Goal: Use online tool/utility: Utilize a website feature to perform a specific function

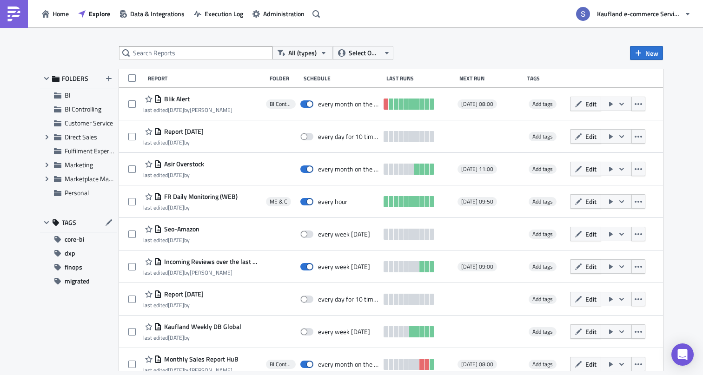
click at [193, 61] on div "All (types) Select Owner New FOLDERS BI BI Controlling Customer Service Expand …" at bounding box center [351, 202] width 633 height 312
click at [193, 51] on input "text" at bounding box center [196, 53] width 154 height 14
type input "price error"
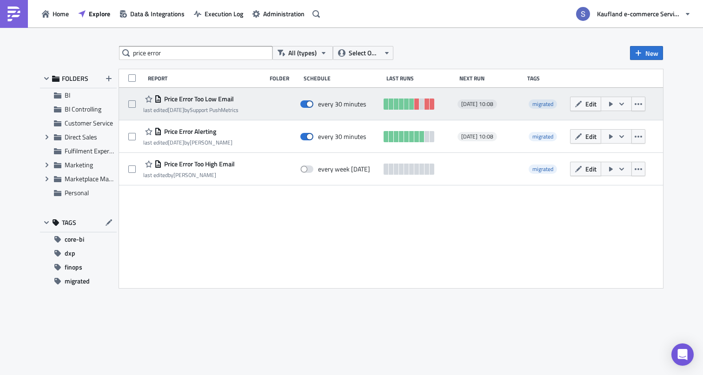
click at [212, 101] on span "Price Error Too Low Email" at bounding box center [198, 99] width 72 height 8
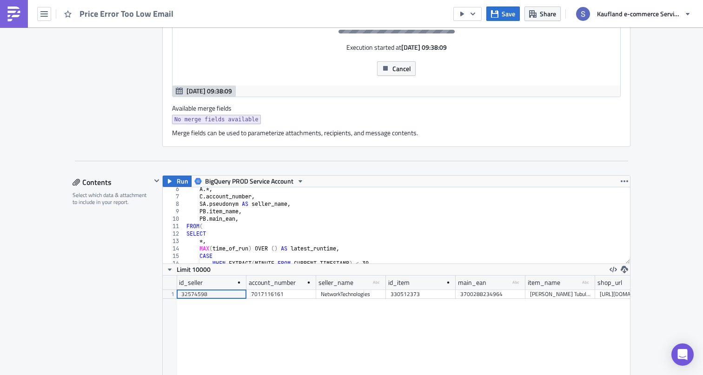
scroll to position [72, 0]
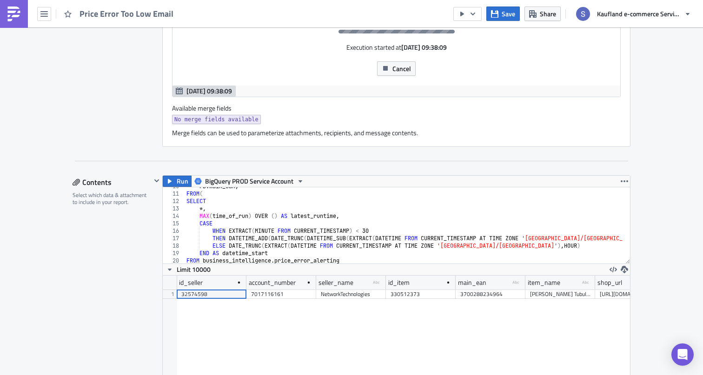
type textarea "MAX(time_of_run) OVER () AS latest_runtime,"
click at [325, 217] on div "PB . main_ean , FROM ( SELECT *, MAX ( time_of_run ) OVER ( ) AS latest_runtime…" at bounding box center [557, 225] width 744 height 84
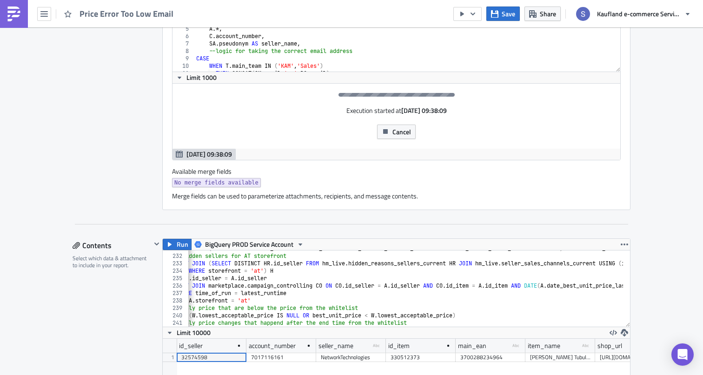
scroll to position [0, 0]
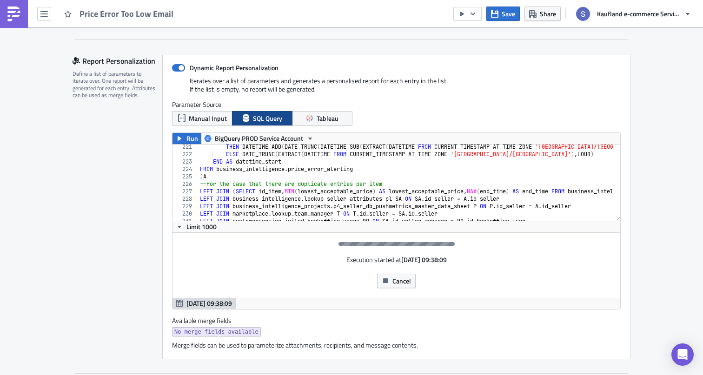
click at [280, 199] on div "THEN DATETIME_ADD ( DATE_TRUNC ( DATETIME_SUB ( EXTRACT ( DATETIME FROM CURRENT…" at bounding box center [570, 185] width 744 height 84
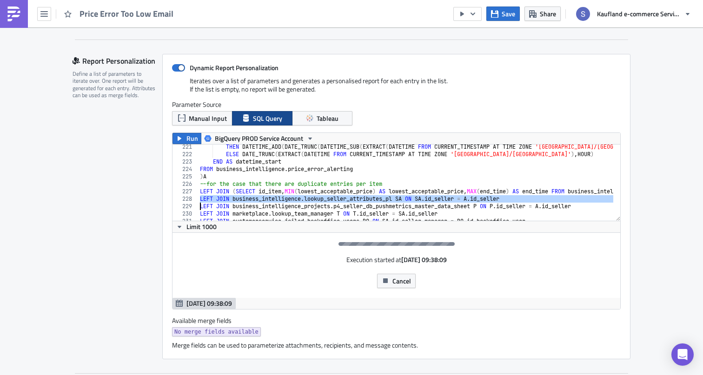
click at [280, 199] on div "THEN DATETIME_ADD ( DATE_TRUNC ( DATETIME_SUB ( EXTRACT ( DATETIME FROM CURRENT…" at bounding box center [570, 185] width 744 height 84
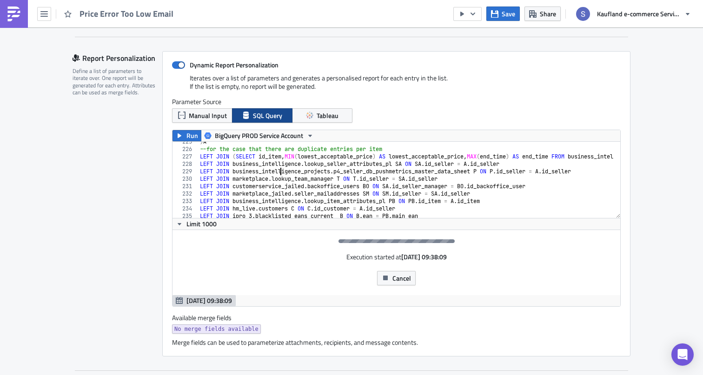
click at [277, 170] on div ") A --for the case that there are duplicate entries per item LEFT JOIN ( SELECT…" at bounding box center [570, 180] width 744 height 84
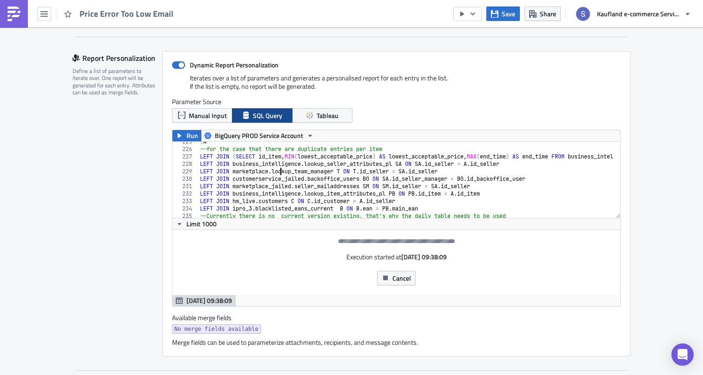
click at [278, 169] on div ") A --for the case that there are duplicate entries per item LEFT JOIN ( SELECT…" at bounding box center [570, 180] width 744 height 84
type textarea "GROUP BY 1,2,3,4"
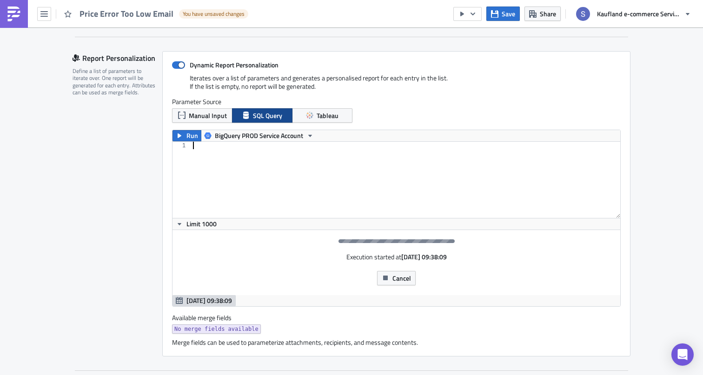
paste textarea "GROUP BY 1,2,3,4"
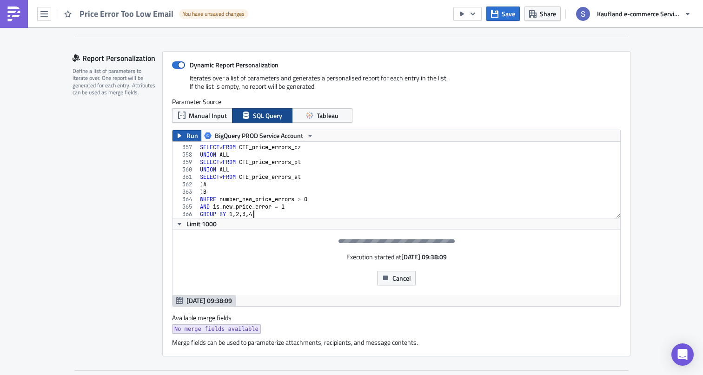
click at [178, 131] on button "Run" at bounding box center [187, 135] width 29 height 11
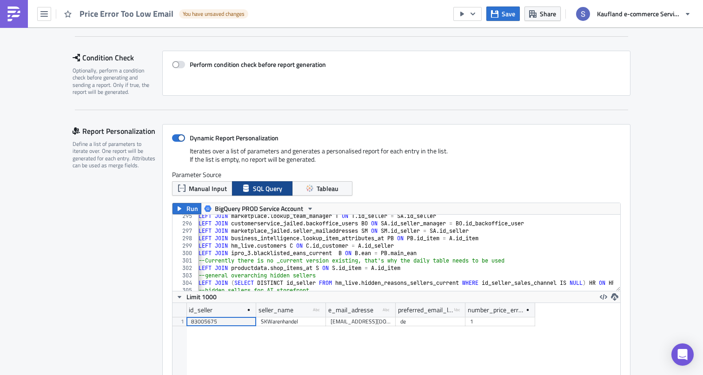
scroll to position [258, 0]
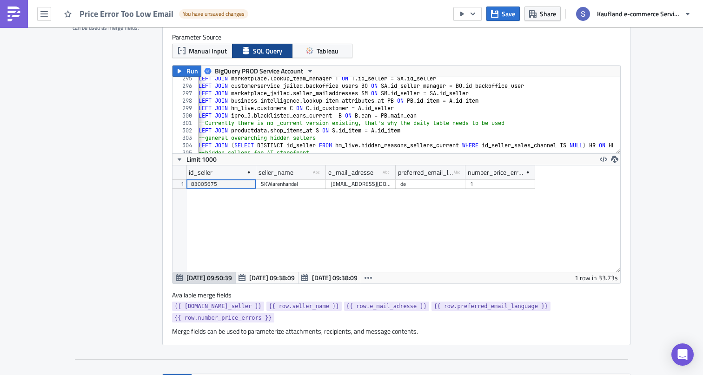
click at [299, 97] on div "LEFT JOIN marketplace . lookup_team_manager T ON T . id_seller = SA . id_seller…" at bounding box center [569, 117] width 744 height 84
type textarea "AND is_new_price_error = 1 GROUP BY 1,2,3,4"
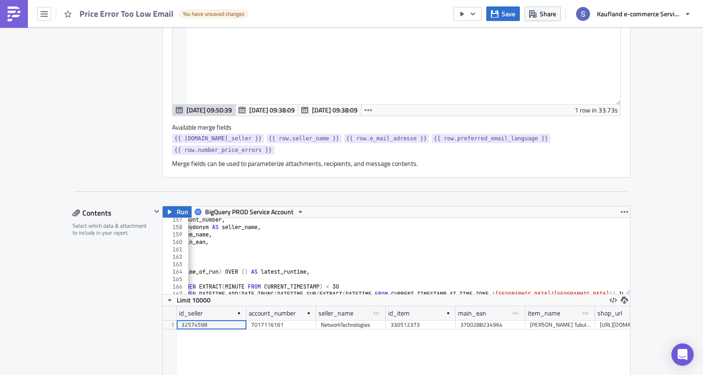
scroll to position [1209, 0]
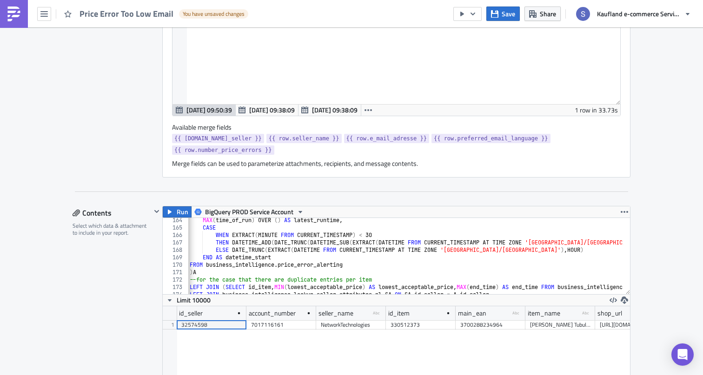
scroll to position [1239, 0]
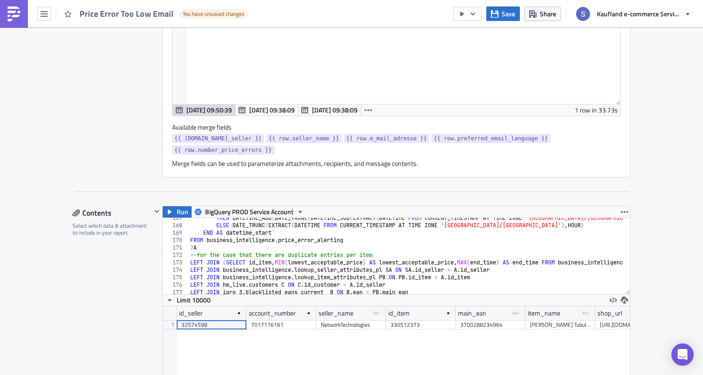
click at [278, 250] on div "THEN DATETIME_ADD ( DATE_TRUNC ( DATETIME_SUB ( EXTRACT ( DATETIME FROM CURRENT…" at bounding box center [560, 256] width 744 height 84
type textarea ") AS t1 WHERE id_seller = {{ [DOMAIN_NAME]_seller }}"
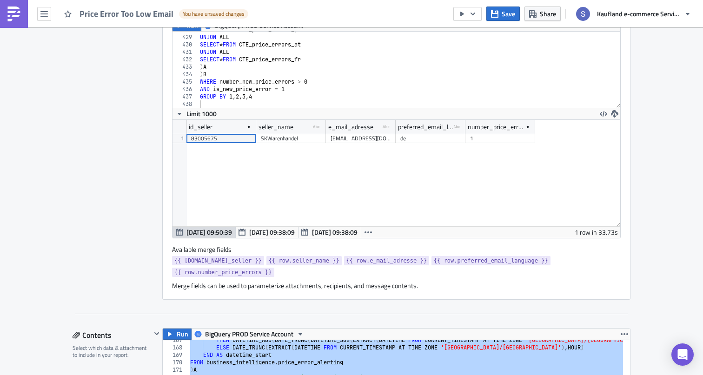
scroll to position [181, 0]
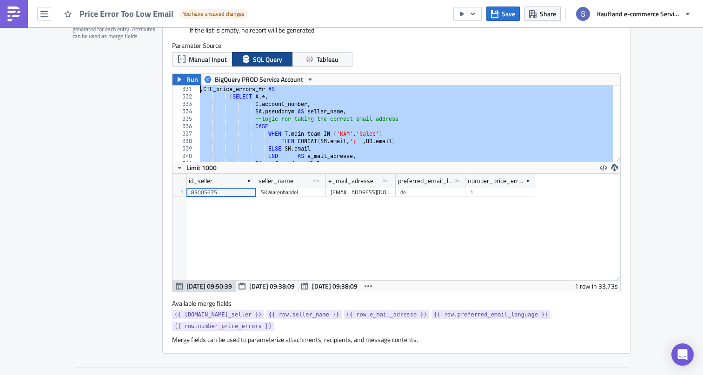
drag, startPoint x: 400, startPoint y: 122, endPoint x: 178, endPoint y: 92, distance: 223.5
click at [178, 92] on div "WHERE [PERSON_NAME][DOMAIN_NAME]_unit = [DOMAIN_NAME]_unit)) 331 332 333 334 33…" at bounding box center [397, 124] width 448 height 76
type textarea ", CTE_price_errors_fr AS (SELECT A.*,"
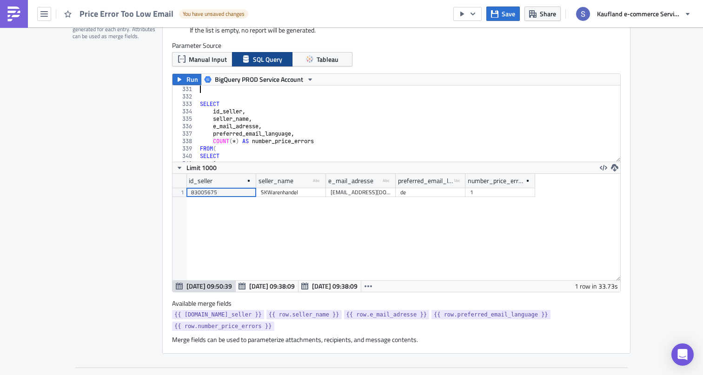
click at [240, 125] on div "SELECT id_seller , seller_name , e_mail_adresse , preferred_email_language , CO…" at bounding box center [570, 128] width 744 height 84
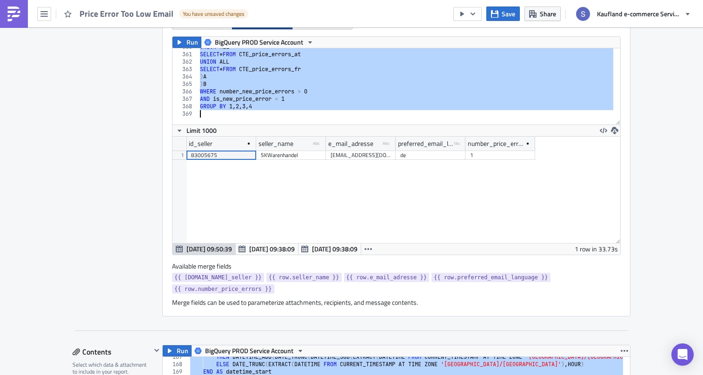
scroll to position [281, 0]
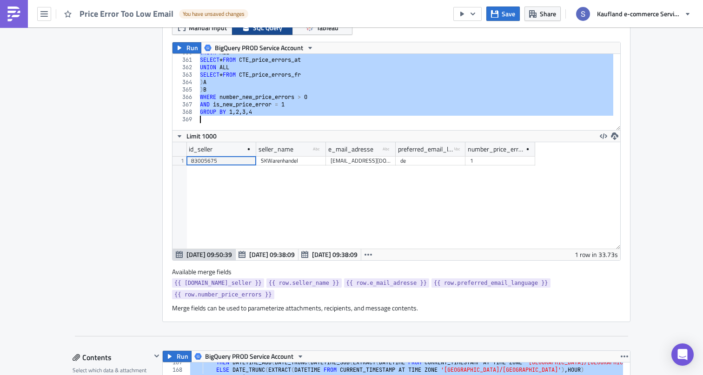
click at [254, 107] on div "UNION ALL SELECT * FROM CTE_price_errors_at UNION ALL SELECT * FROM CTE_price_e…" at bounding box center [570, 91] width 744 height 84
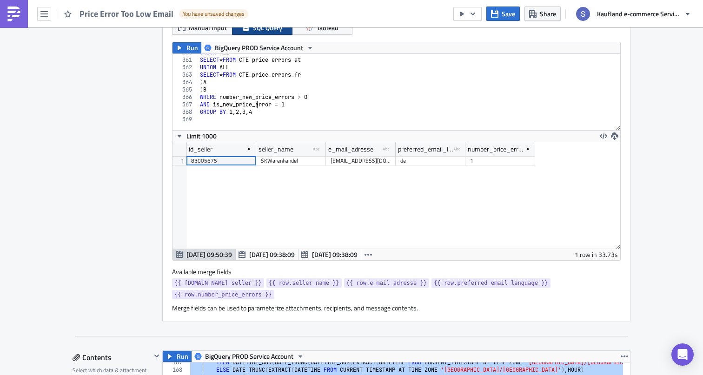
type textarea "FROM `hm_units.unit_hidden_reason_current` AS HU WHERE [PERSON_NAME][DOMAIN_NAM…"
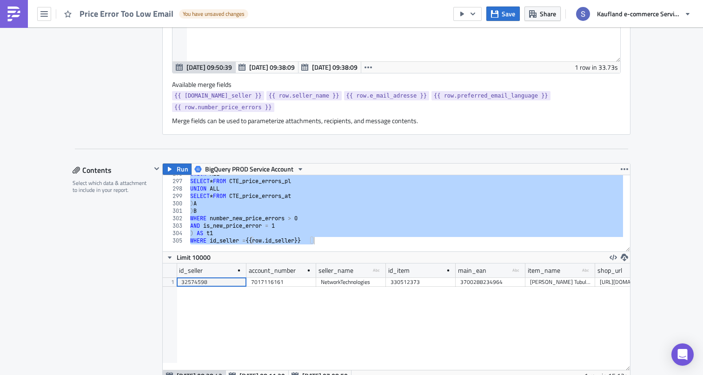
scroll to position [472, 0]
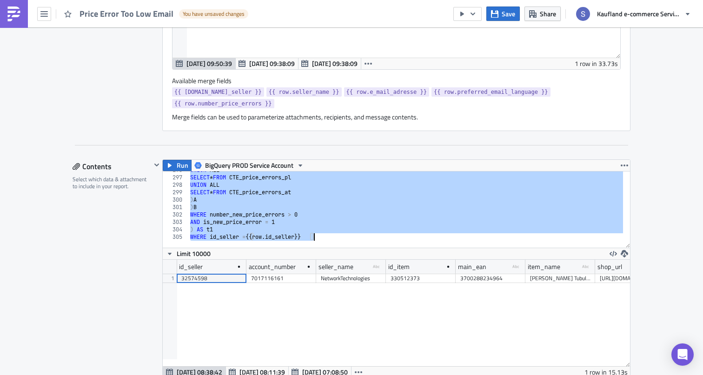
click at [267, 220] on div "UNION ALL SELECT * FROM CTE_price_errors_pl UNION ALL SELECT * FROM CTE_price_e…" at bounding box center [560, 209] width 744 height 84
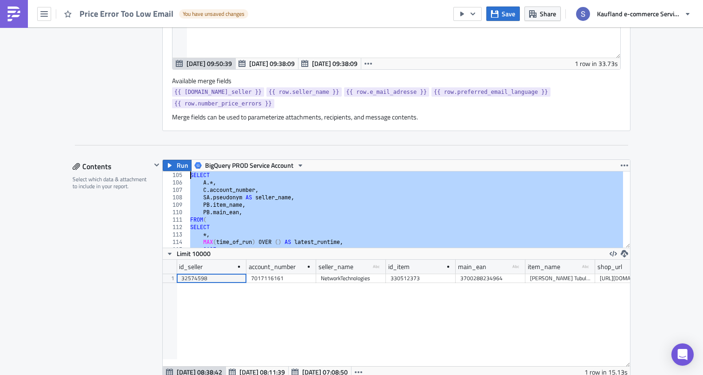
scroll to position [0, 0]
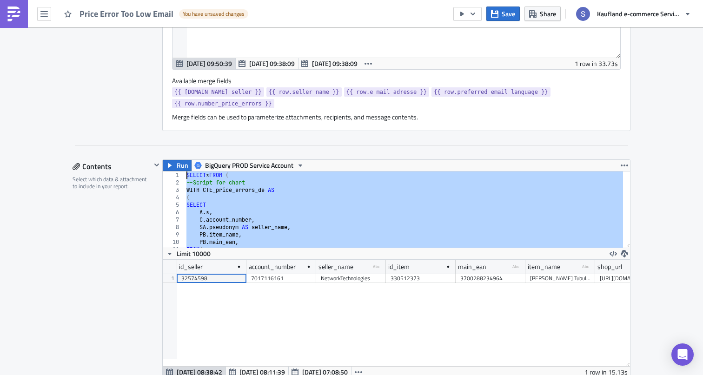
drag, startPoint x: 218, startPoint y: 228, endPoint x: 124, endPoint y: 101, distance: 157.3
click at [124, 101] on div "Settings Configure the basics of your report. Report Nam﻿e Price Error Too Low …" at bounding box center [352, 359] width 558 height 1467
paste textarea ") AS t1"
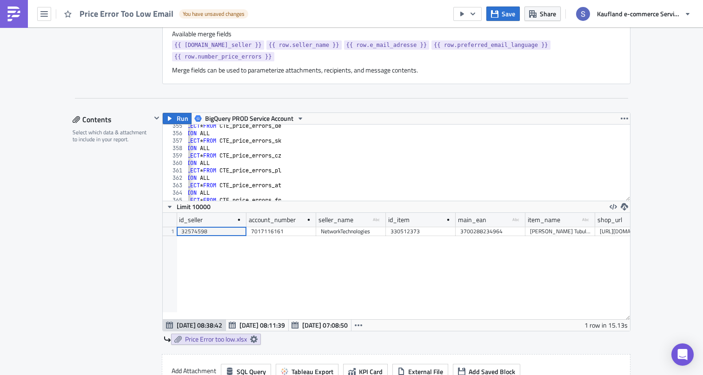
scroll to position [2628, 0]
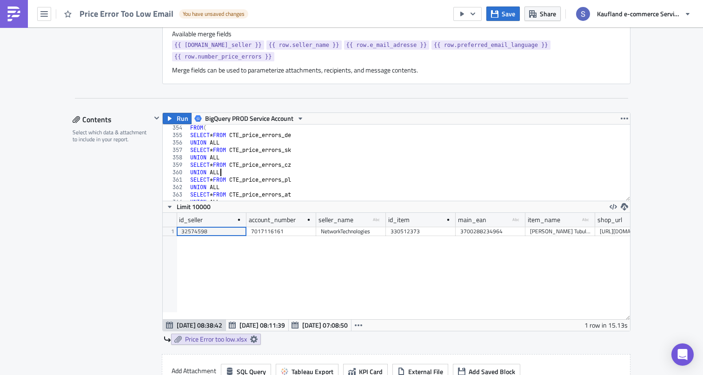
click at [250, 172] on div "FROM ( SELECT * FROM CTE_price_errors_de UNION ALL SELECT * FROM CTE_price_erro…" at bounding box center [560, 166] width 744 height 84
type textarea "UNION ALL"
click at [173, 120] on button "Run" at bounding box center [177, 118] width 29 height 11
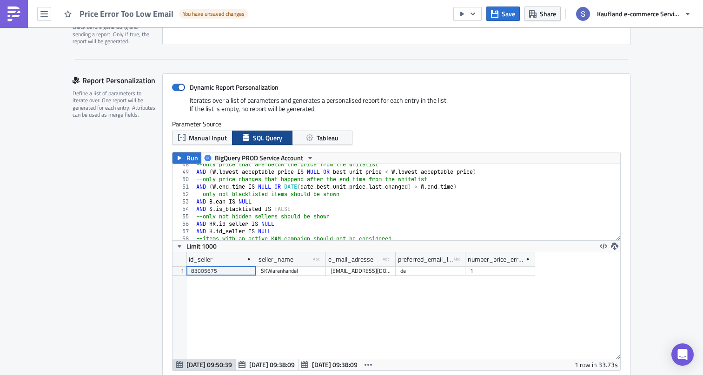
scroll to position [0, 0]
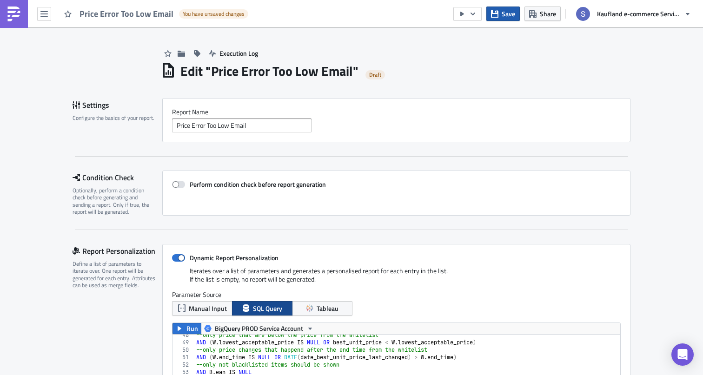
click at [502, 17] on button "Save" at bounding box center [503, 14] width 33 height 14
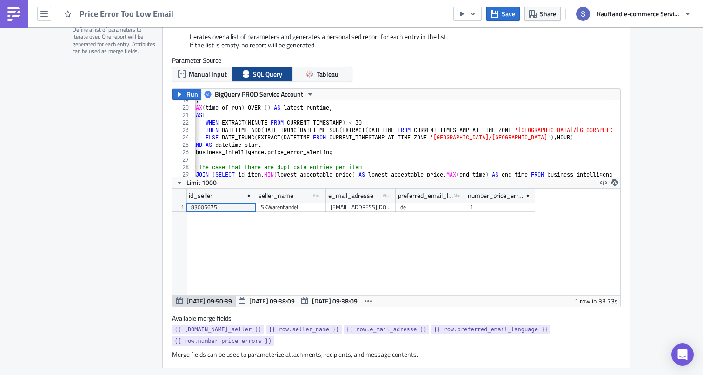
scroll to position [326, 0]
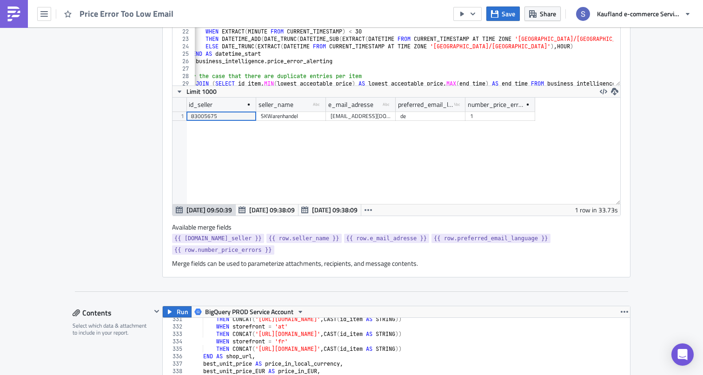
click at [284, 54] on div "*, MAX ( time_of_run ) OVER ( ) AS latest_runtime , CASE WHEN EXTRACT ( MINUTE …" at bounding box center [550, 48] width 744 height 84
type textarea "GROUP BY 1,2,3,4"
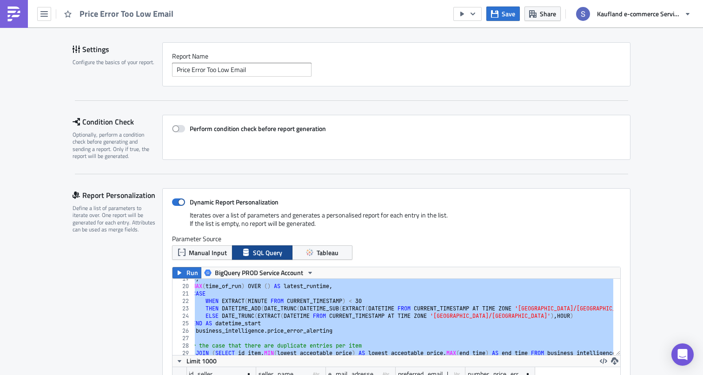
scroll to position [0, 0]
